Goal: Transaction & Acquisition: Subscribe to service/newsletter

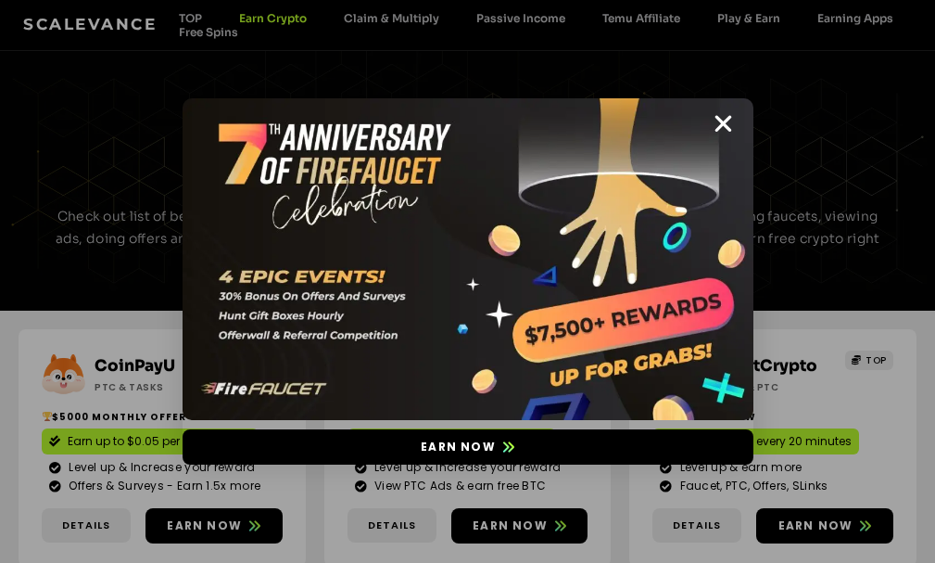
scroll to position [827, 0]
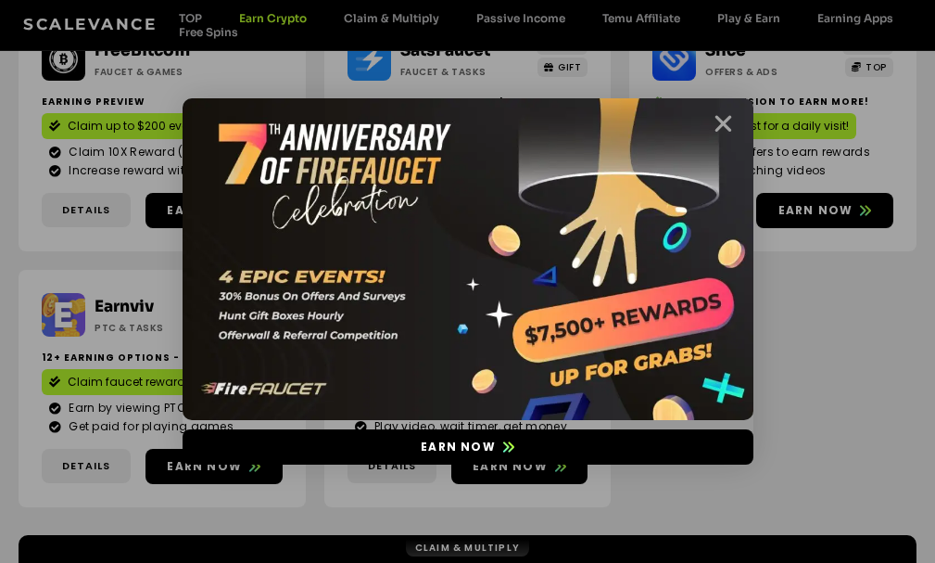
click at [717, 125] on icon "Close" at bounding box center [723, 123] width 23 height 23
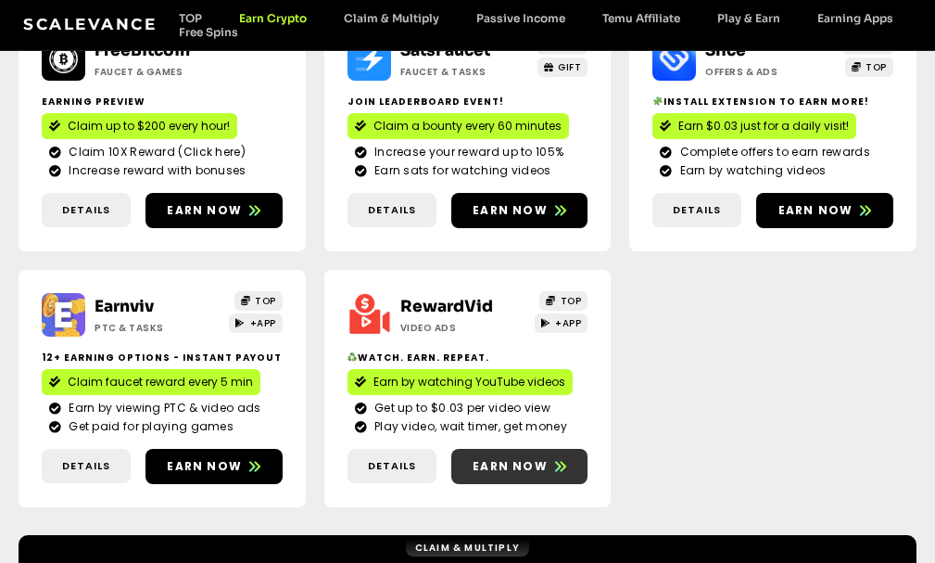
scroll to position [920, 0]
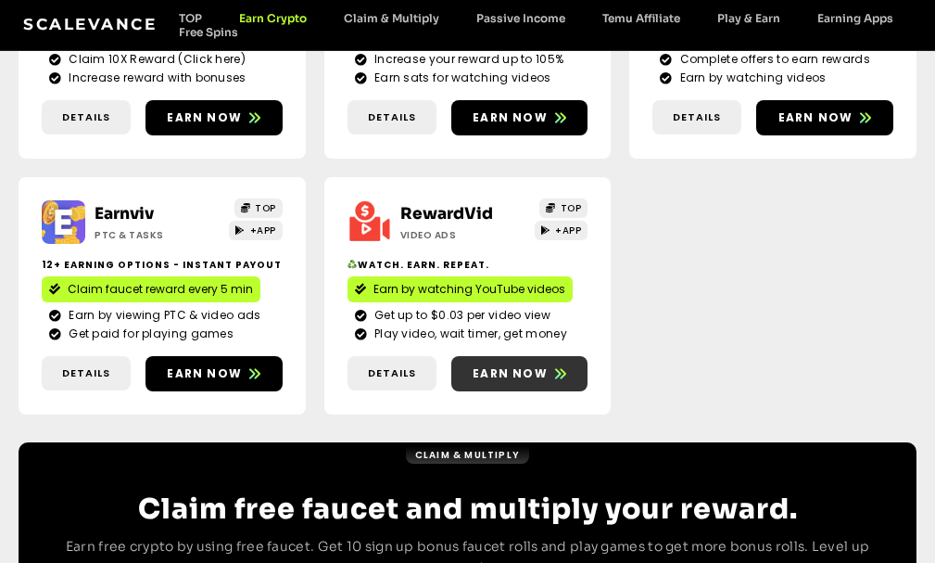
click at [496, 385] on link "Earn now" at bounding box center [519, 373] width 137 height 35
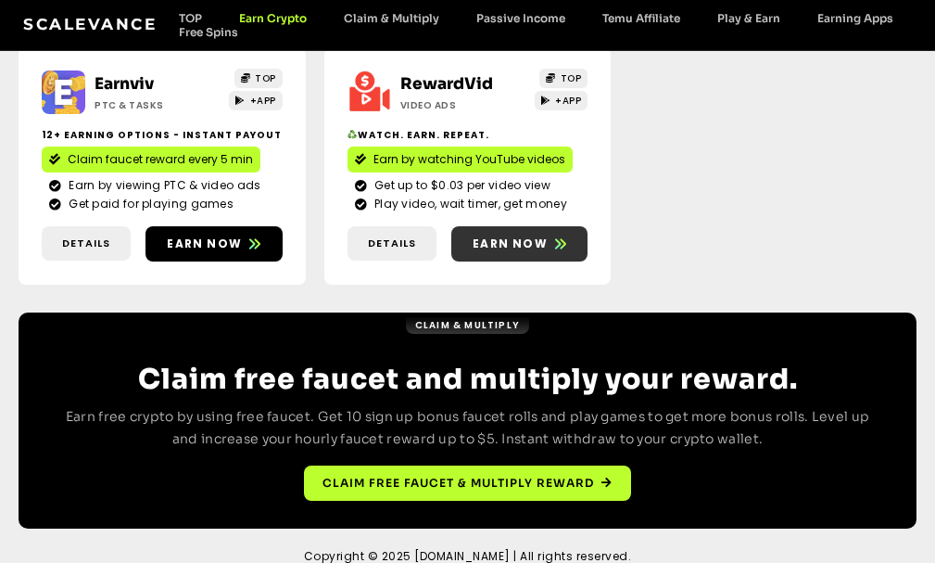
scroll to position [1070, 0]
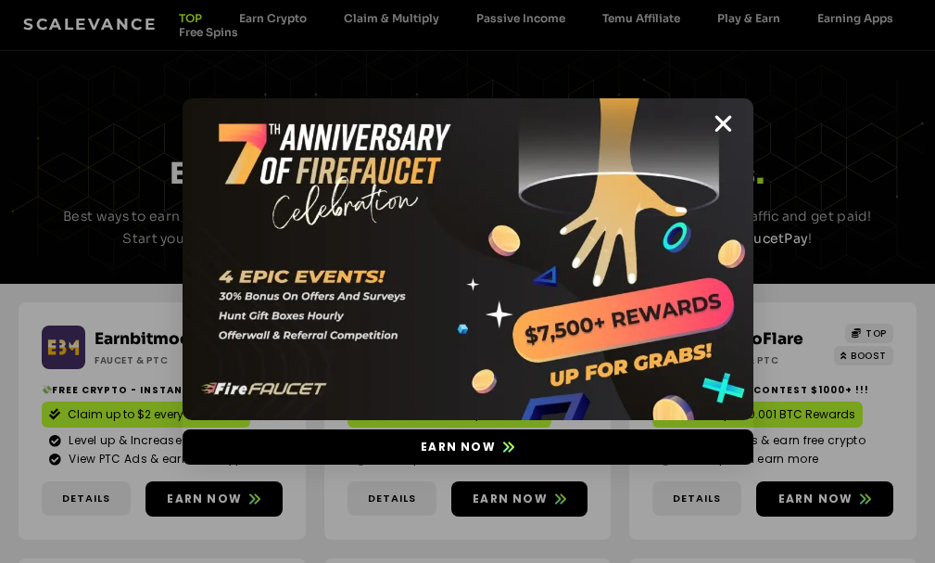
click at [717, 124] on icon "Close" at bounding box center [723, 123] width 23 height 23
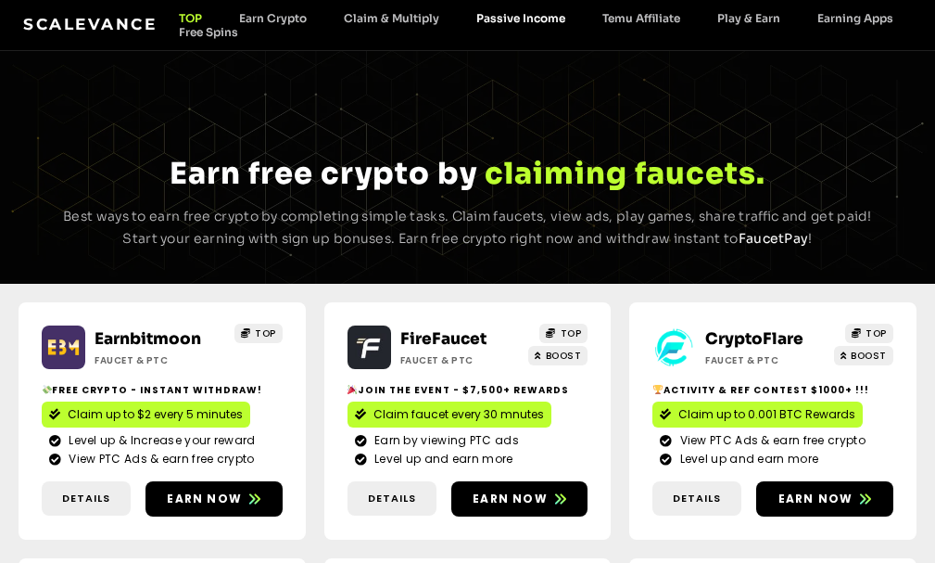
click at [520, 16] on link "Passive Income" at bounding box center [521, 18] width 126 height 14
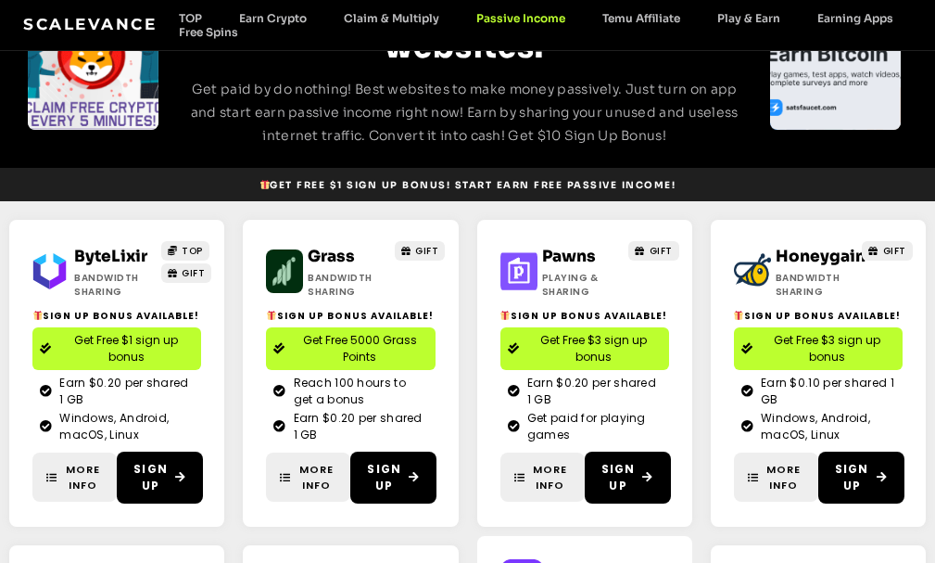
scroll to position [185, 0]
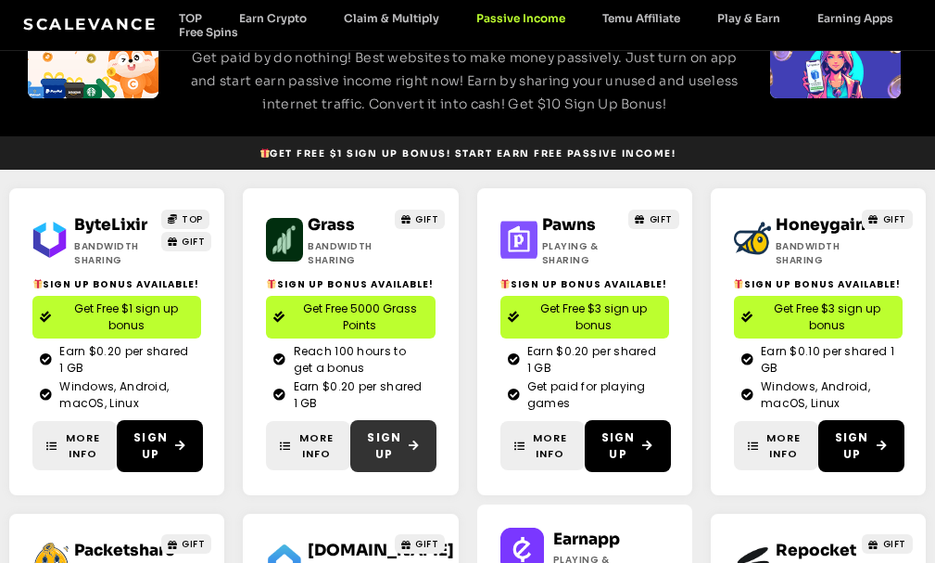
click at [385, 432] on span "Sign Up" at bounding box center [384, 445] width 34 height 33
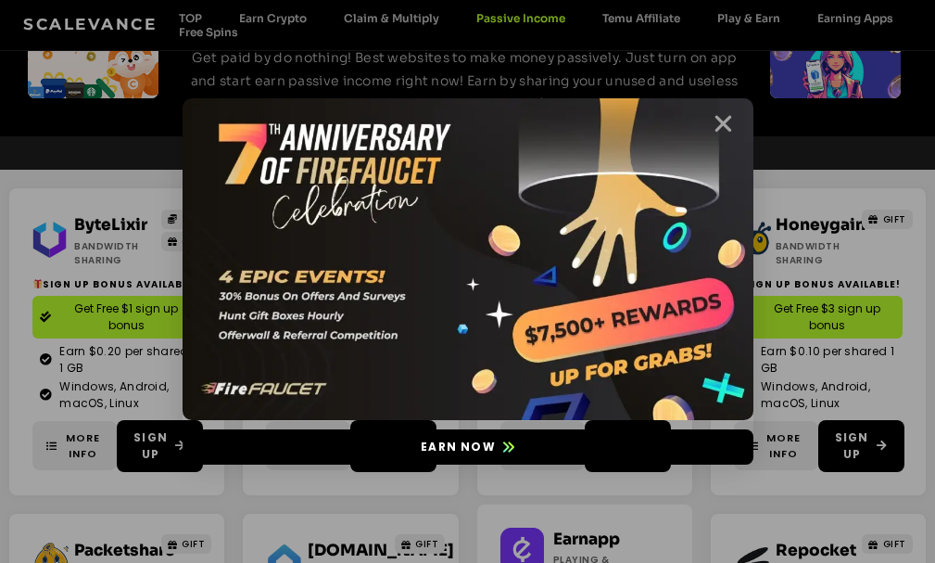
click at [720, 113] on icon "Close" at bounding box center [723, 123] width 23 height 23
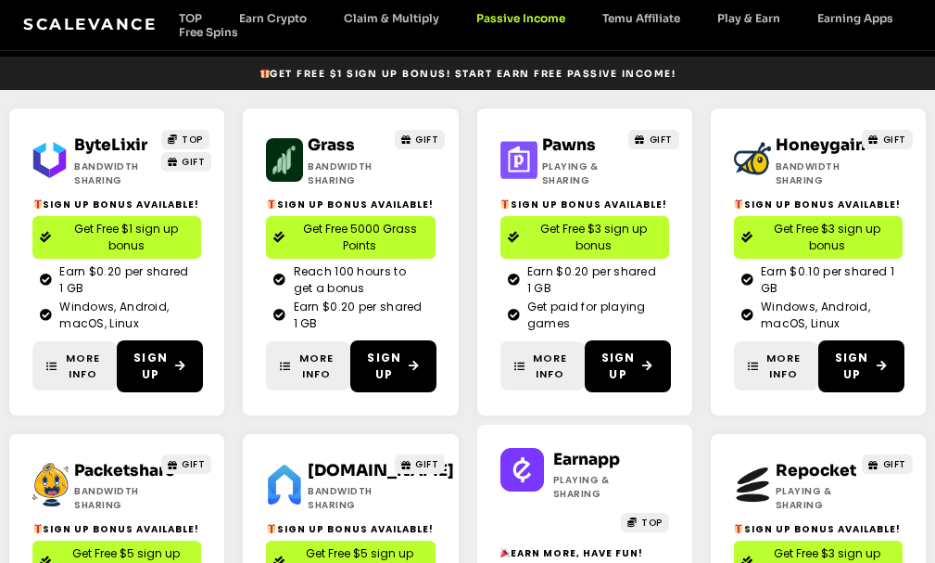
scroll to position [270, 0]
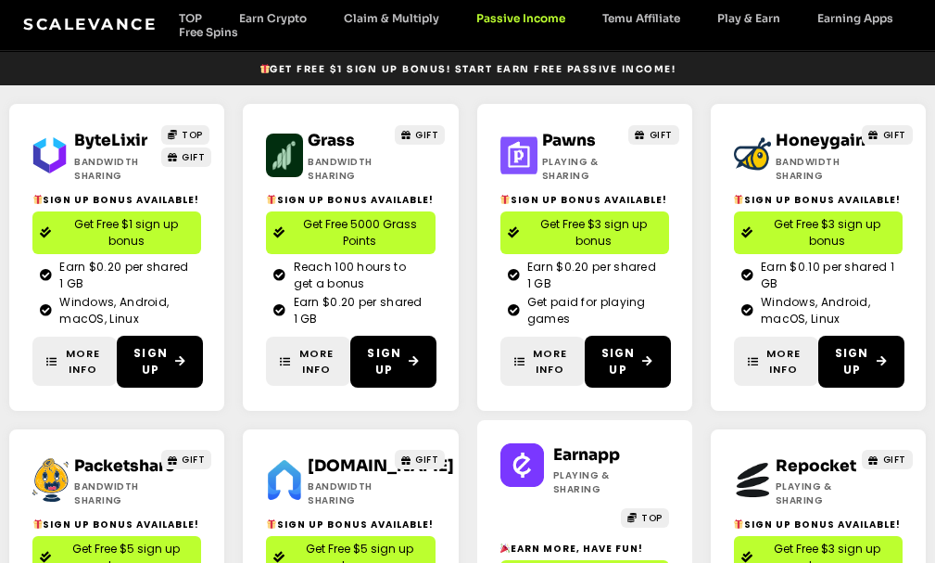
click at [419, 141] on span "GIFT" at bounding box center [426, 135] width 23 height 14
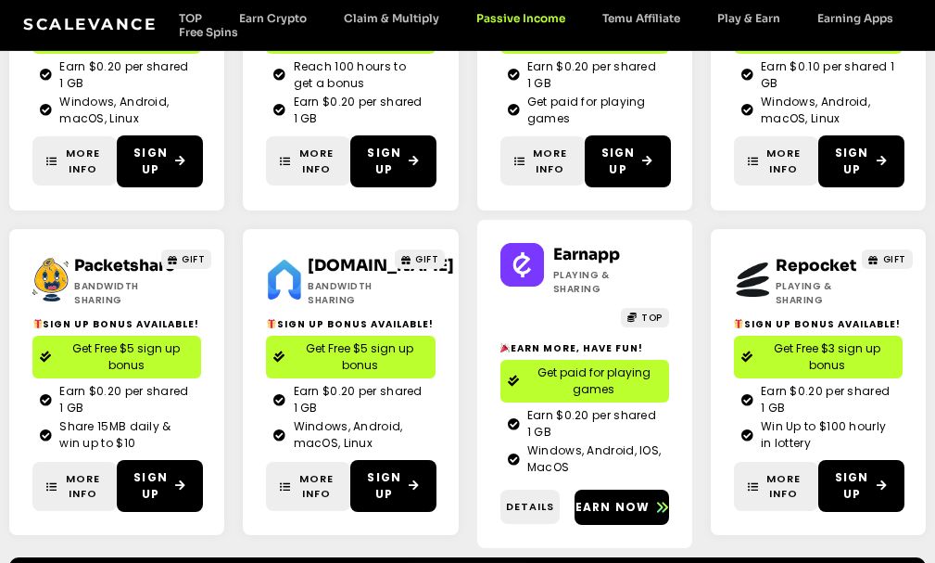
scroll to position [501, 0]
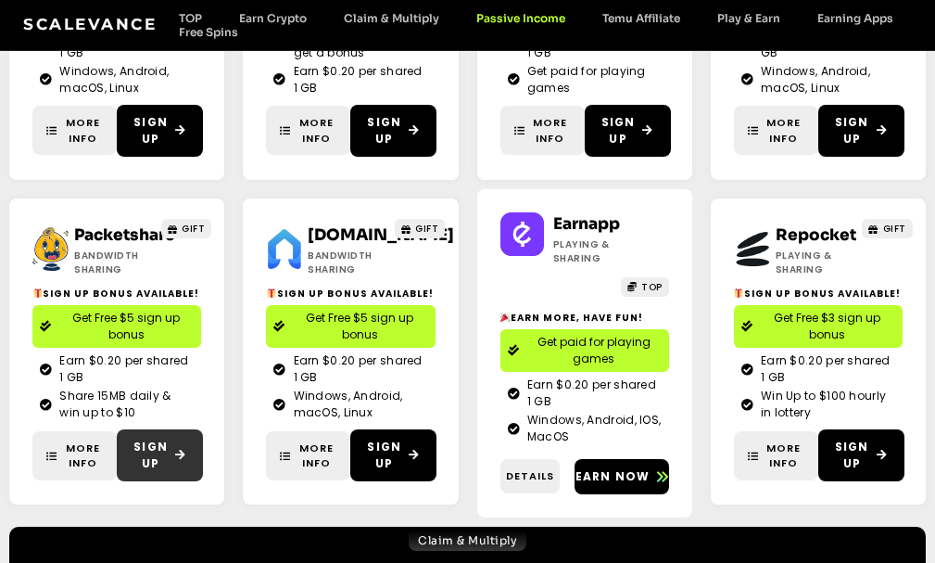
click at [157, 463] on span "Sign Up" at bounding box center [150, 454] width 34 height 33
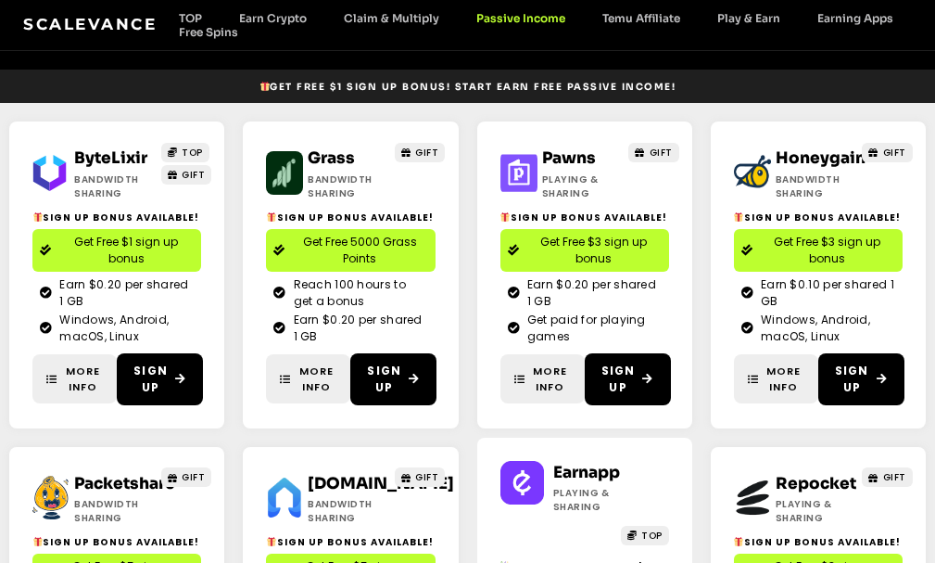
scroll to position [276, 0]
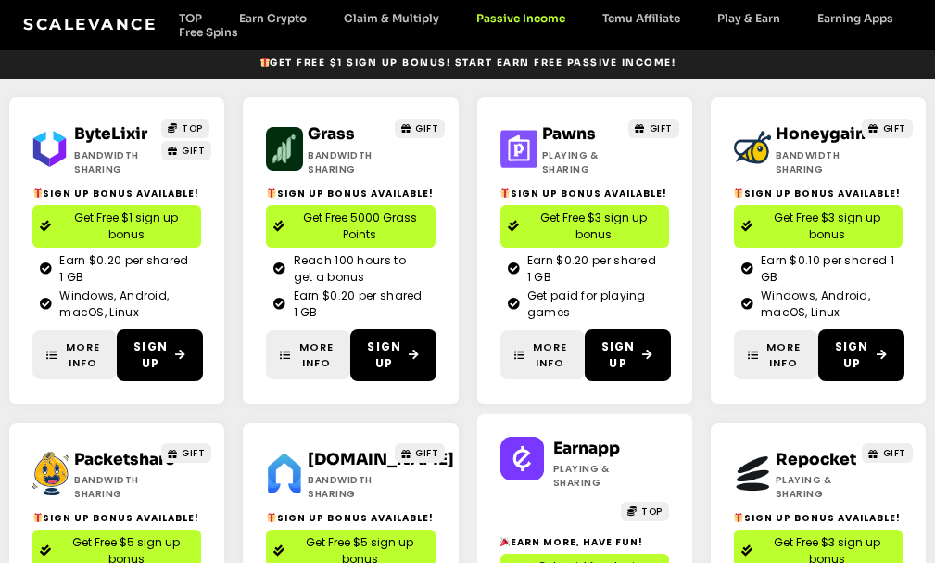
click at [101, 545] on span "Get Free $5 sign up bonus" at bounding box center [125, 550] width 135 height 33
